Goal: Use online tool/utility: Utilize a website feature to perform a specific function

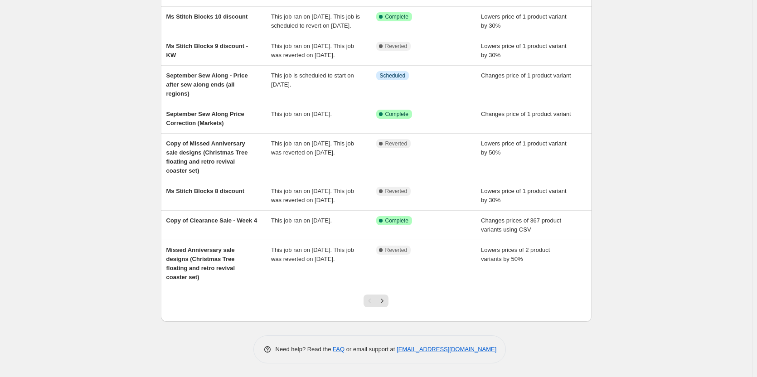
scroll to position [162, 0]
click at [387, 298] on icon "Next" at bounding box center [382, 300] width 9 height 9
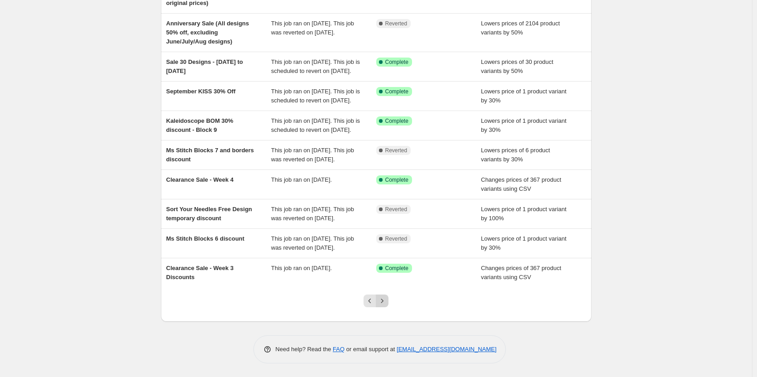
click at [388, 306] on button "Next" at bounding box center [382, 301] width 13 height 13
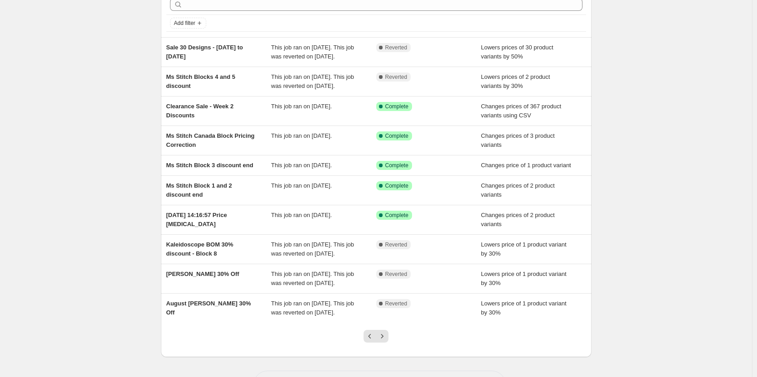
scroll to position [91, 0]
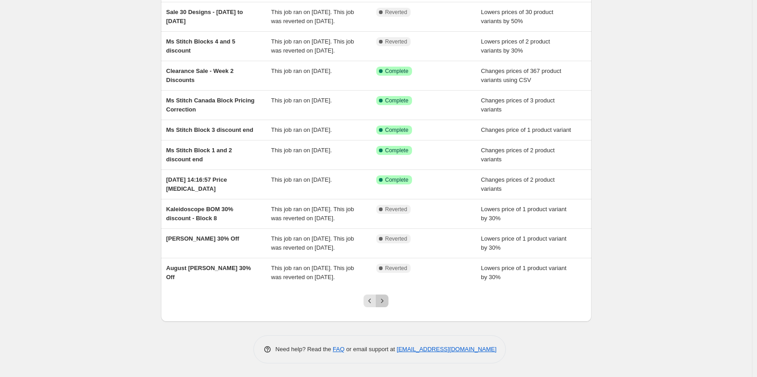
click at [382, 305] on icon "Next" at bounding box center [382, 300] width 9 height 9
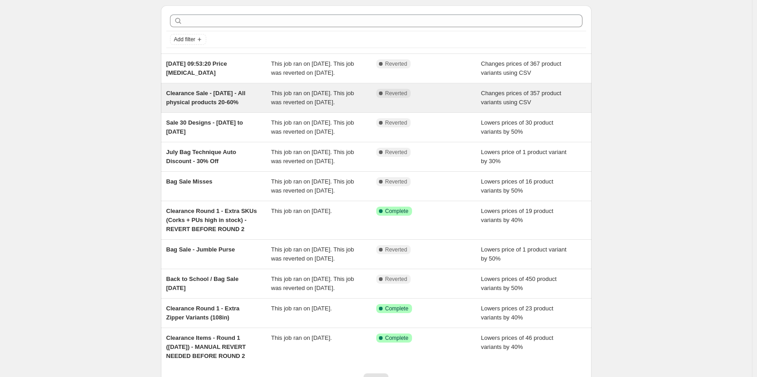
scroll to position [45, 0]
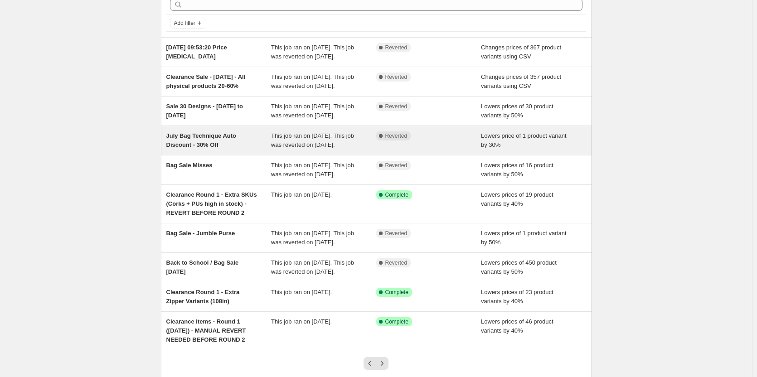
click at [213, 148] on span "July Bag Technique Auto Discount - 30% Off" at bounding box center [201, 140] width 70 height 16
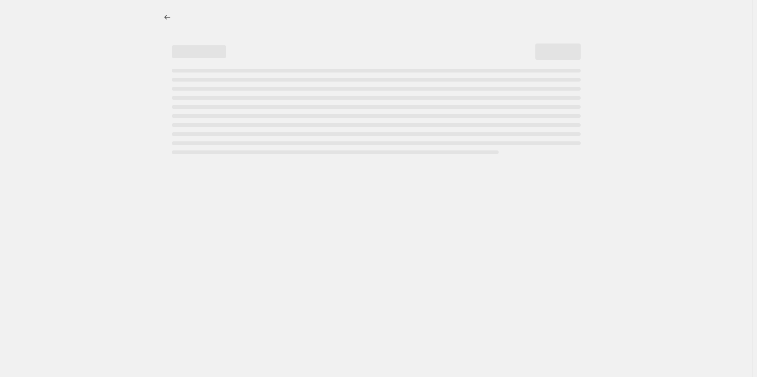
select select "percentage"
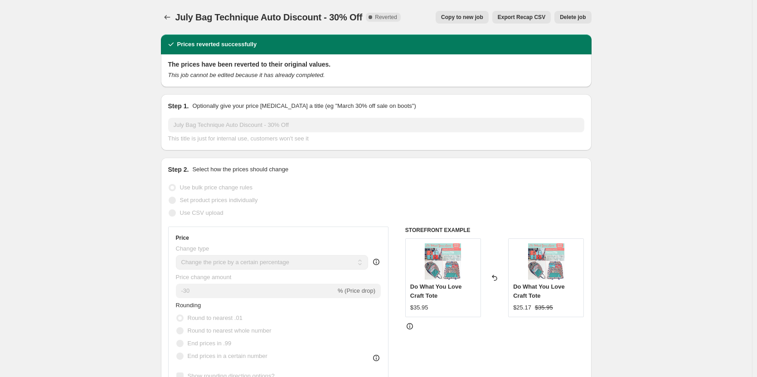
click at [480, 21] on button "Copy to new job" at bounding box center [462, 17] width 53 height 13
select select "percentage"
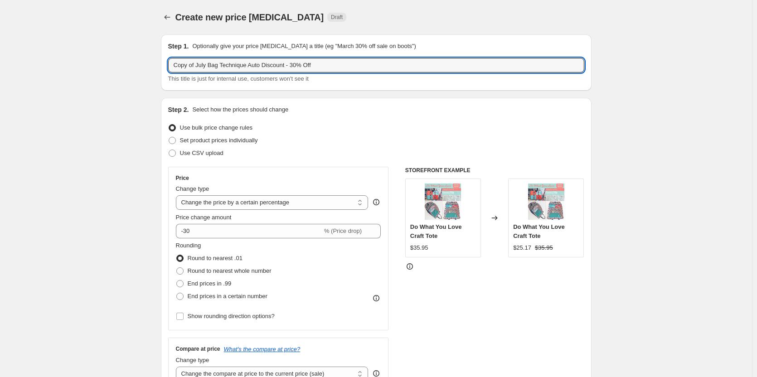
drag, startPoint x: 209, startPoint y: 66, endPoint x: 156, endPoint y: 66, distance: 52.6
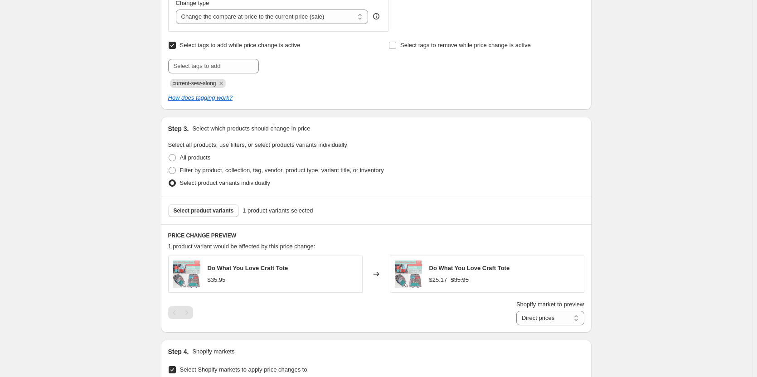
scroll to position [408, 0]
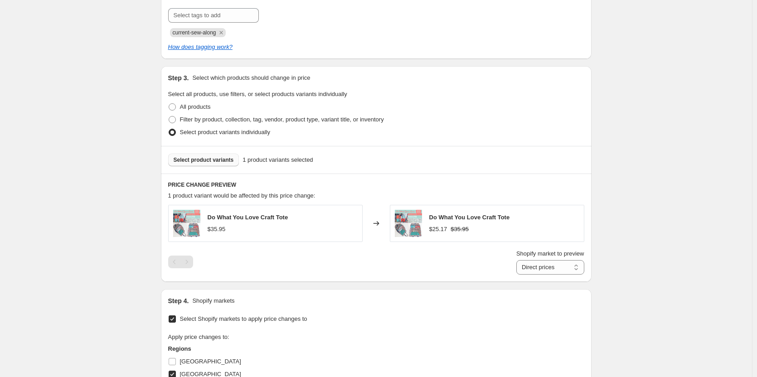
type input "Oct Bag Technique Auto Discount - 30% Off"
click at [222, 161] on span "Select product variants" at bounding box center [204, 159] width 60 height 7
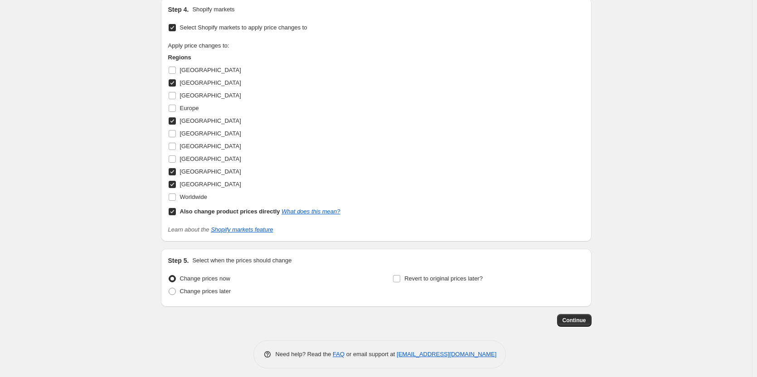
scroll to position [705, 0]
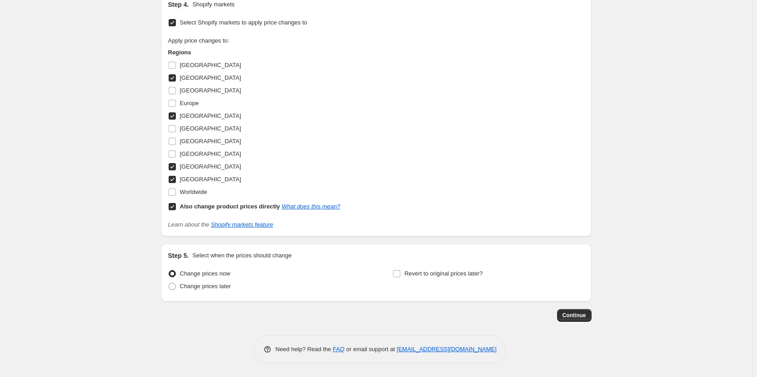
click at [494, 270] on div "Revert to original prices later?" at bounding box center [487, 280] width 191 height 27
click at [474, 272] on span "Revert to original prices later?" at bounding box center [443, 273] width 78 height 7
click at [400, 272] on input "Revert to original prices later?" at bounding box center [396, 273] width 7 height 7
checkbox input "true"
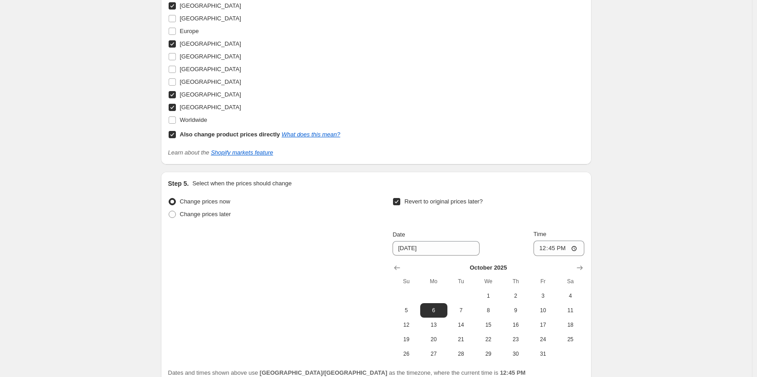
scroll to position [860, 0]
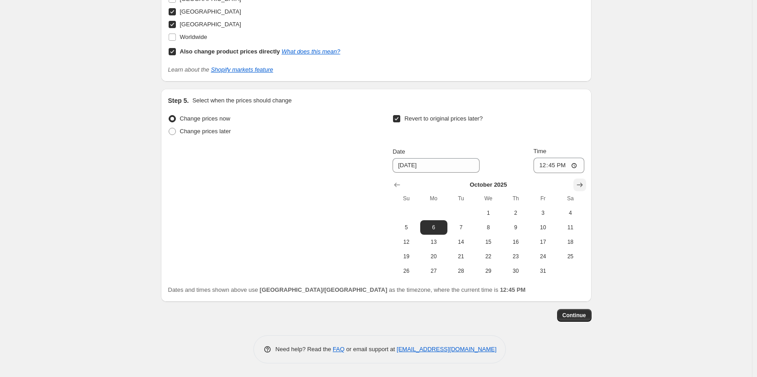
click at [580, 184] on icon "Show next month, November 2025" at bounding box center [579, 184] width 9 height 9
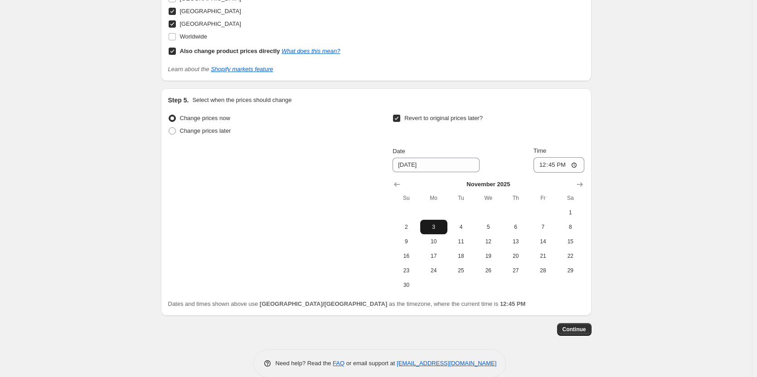
click at [440, 226] on span "3" at bounding box center [434, 226] width 20 height 7
type input "[DATE]"
click at [545, 163] on input "12:45" at bounding box center [558, 164] width 51 height 15
type input "23:59"
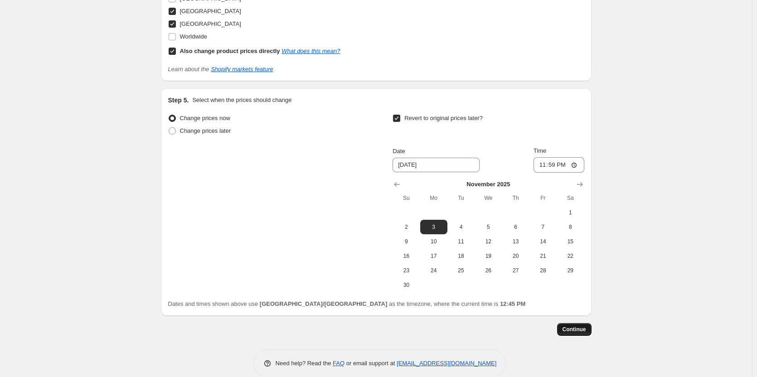
click at [572, 329] on span "Continue" at bounding box center [574, 329] width 24 height 7
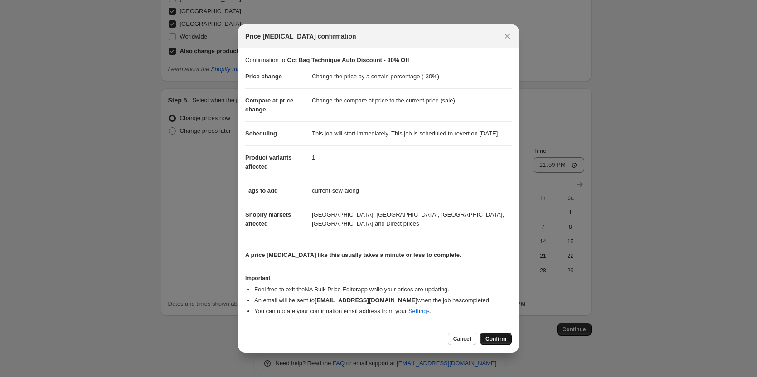
click at [508, 344] on button "Confirm" at bounding box center [496, 339] width 32 height 13
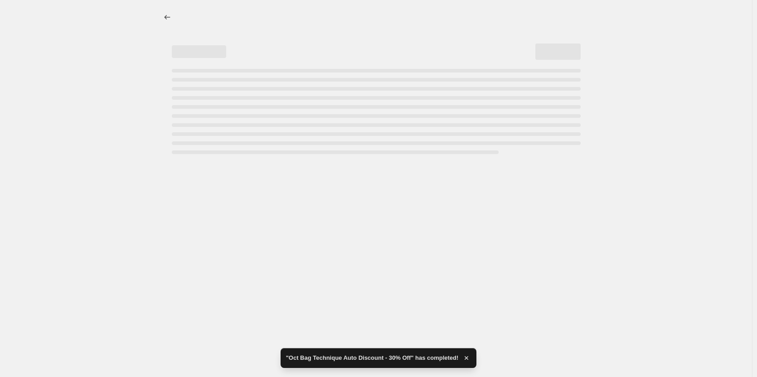
select select "percentage"
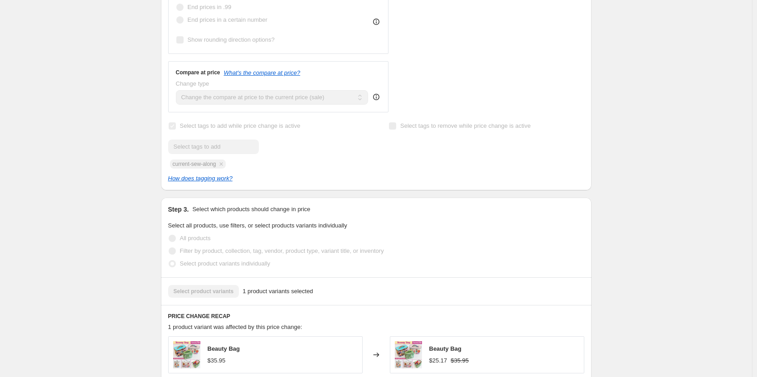
scroll to position [0, 0]
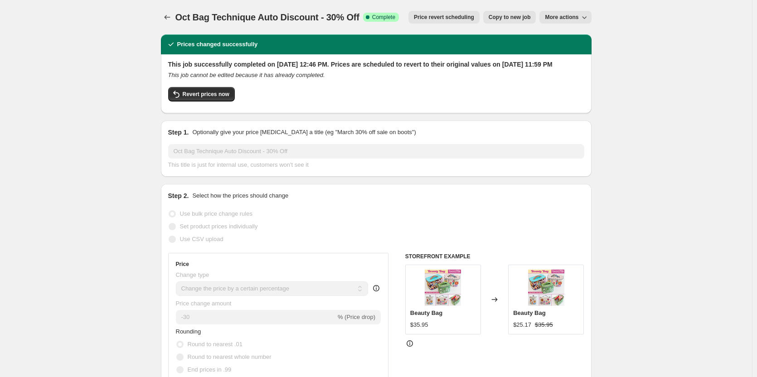
click at [589, 16] on icon "button" at bounding box center [584, 17] width 9 height 9
click at [460, 17] on span "Price revert scheduling" at bounding box center [444, 17] width 60 height 7
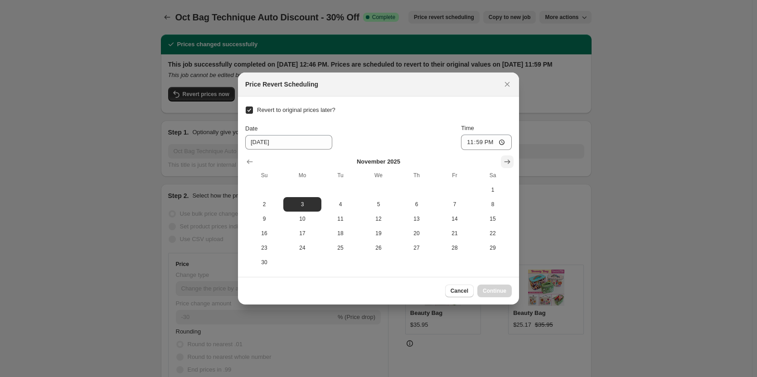
click at [508, 163] on icon "Show next month, December 2025" at bounding box center [507, 161] width 9 height 9
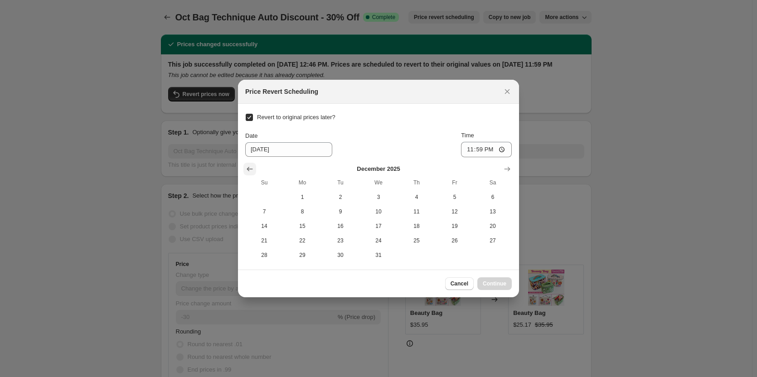
click at [248, 169] on icon "Show previous month, November 2025" at bounding box center [250, 169] width 6 height 5
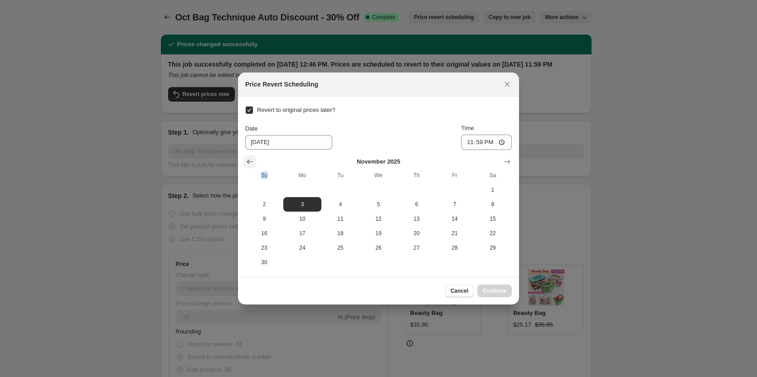
click at [248, 169] on th "Su" at bounding box center [264, 175] width 38 height 15
click at [309, 161] on div ":r6u:" at bounding box center [378, 161] width 266 height 9
click at [508, 157] on icon "Show next month, December 2025" at bounding box center [507, 161] width 9 height 9
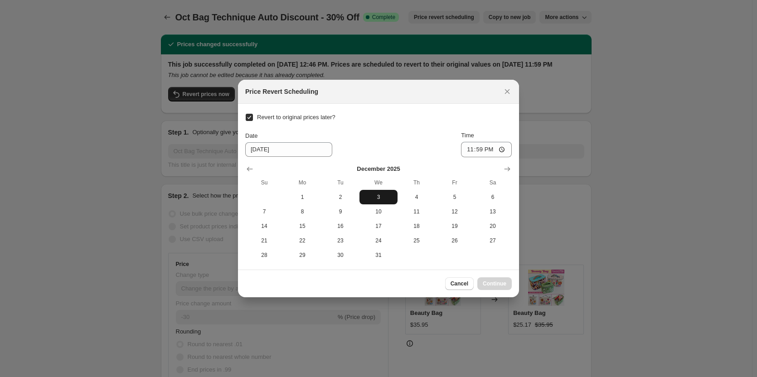
click at [378, 196] on span "3" at bounding box center [378, 197] width 31 height 7
type input "[DATE]"
click at [500, 289] on button "Continue" at bounding box center [494, 283] width 34 height 13
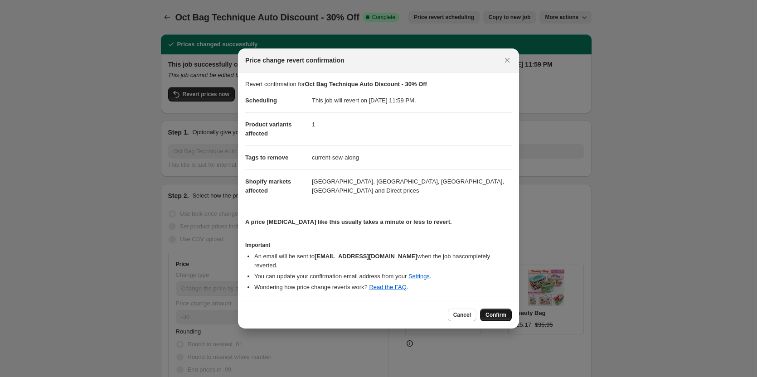
click at [506, 311] on span "Confirm" at bounding box center [495, 314] width 21 height 7
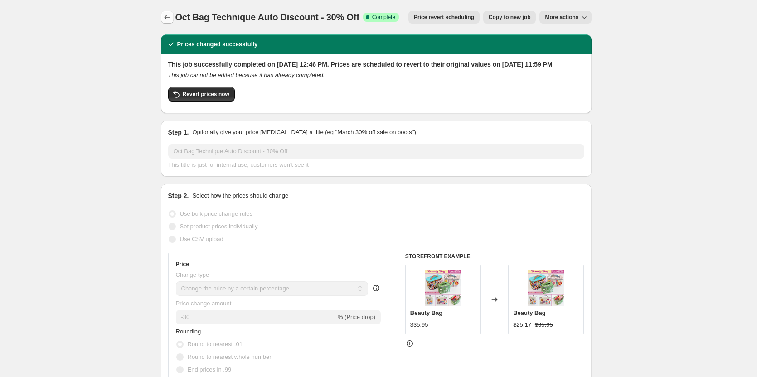
click at [165, 20] on icon "Price change jobs" at bounding box center [167, 17] width 9 height 9
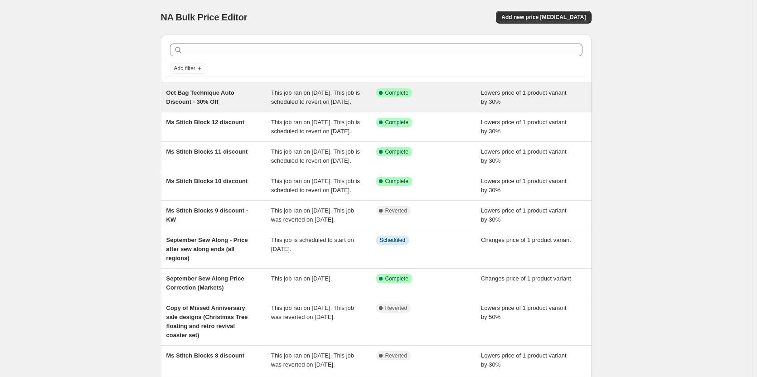
click at [241, 106] on div "Oct Bag Technique Auto Discount - 30% Off" at bounding box center [218, 97] width 105 height 18
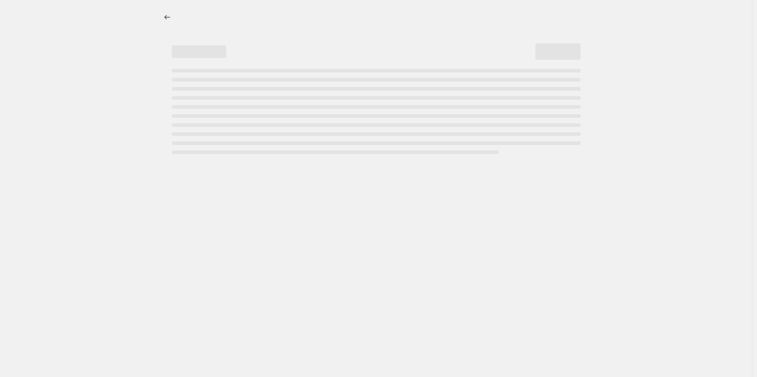
select select "percentage"
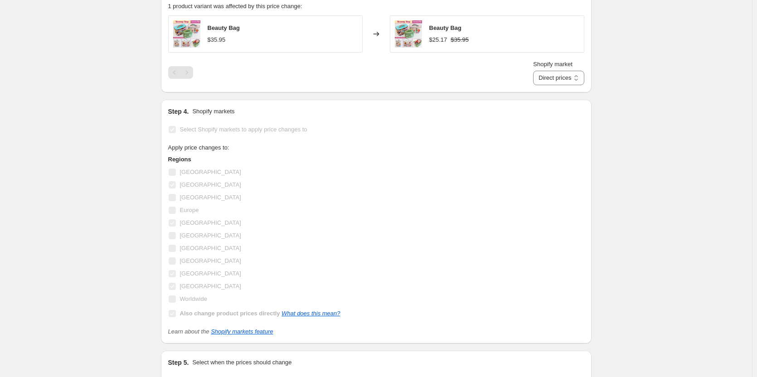
scroll to position [861, 0]
